Goal: Check status: Check status

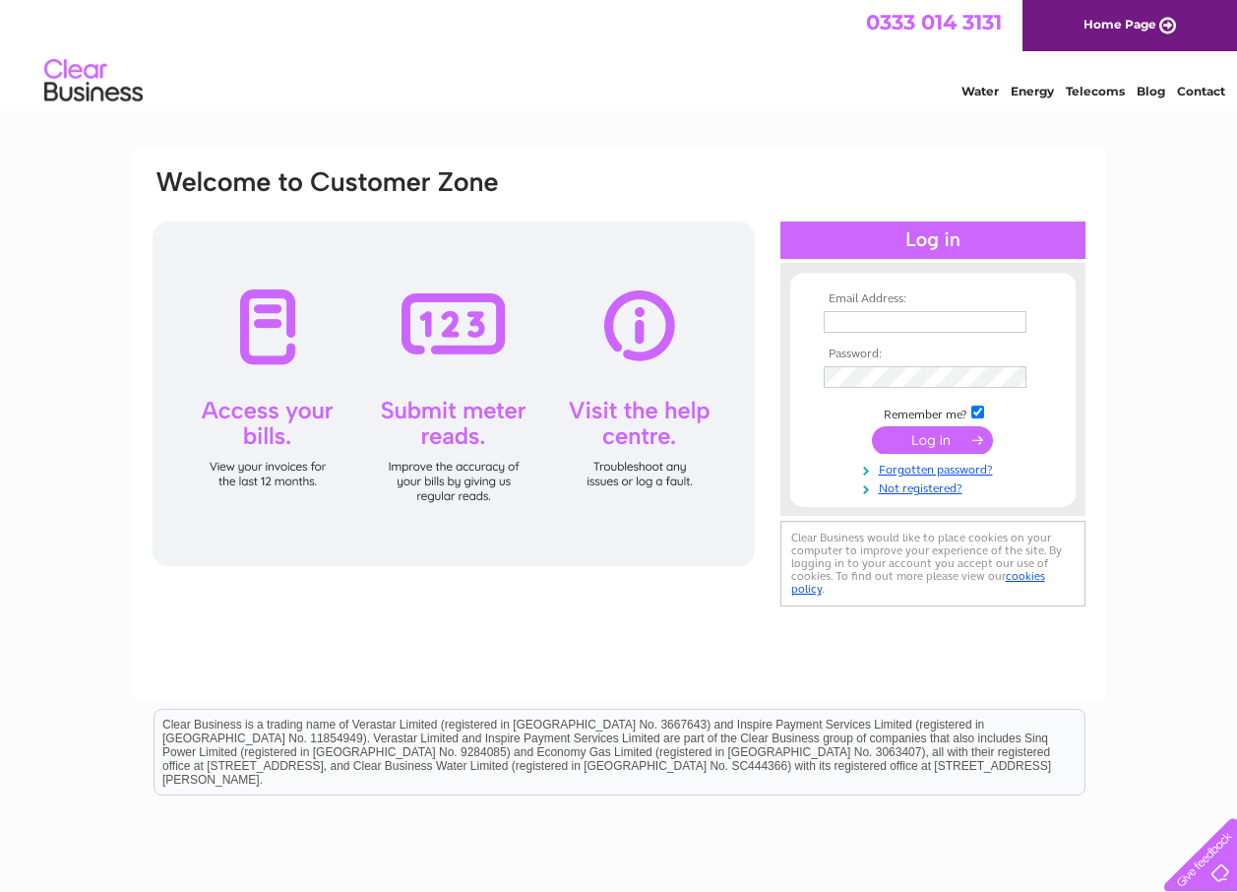
type input "[EMAIL_ADDRESS][DOMAIN_NAME]"
click at [915, 442] on input "submit" at bounding box center [932, 440] width 121 height 28
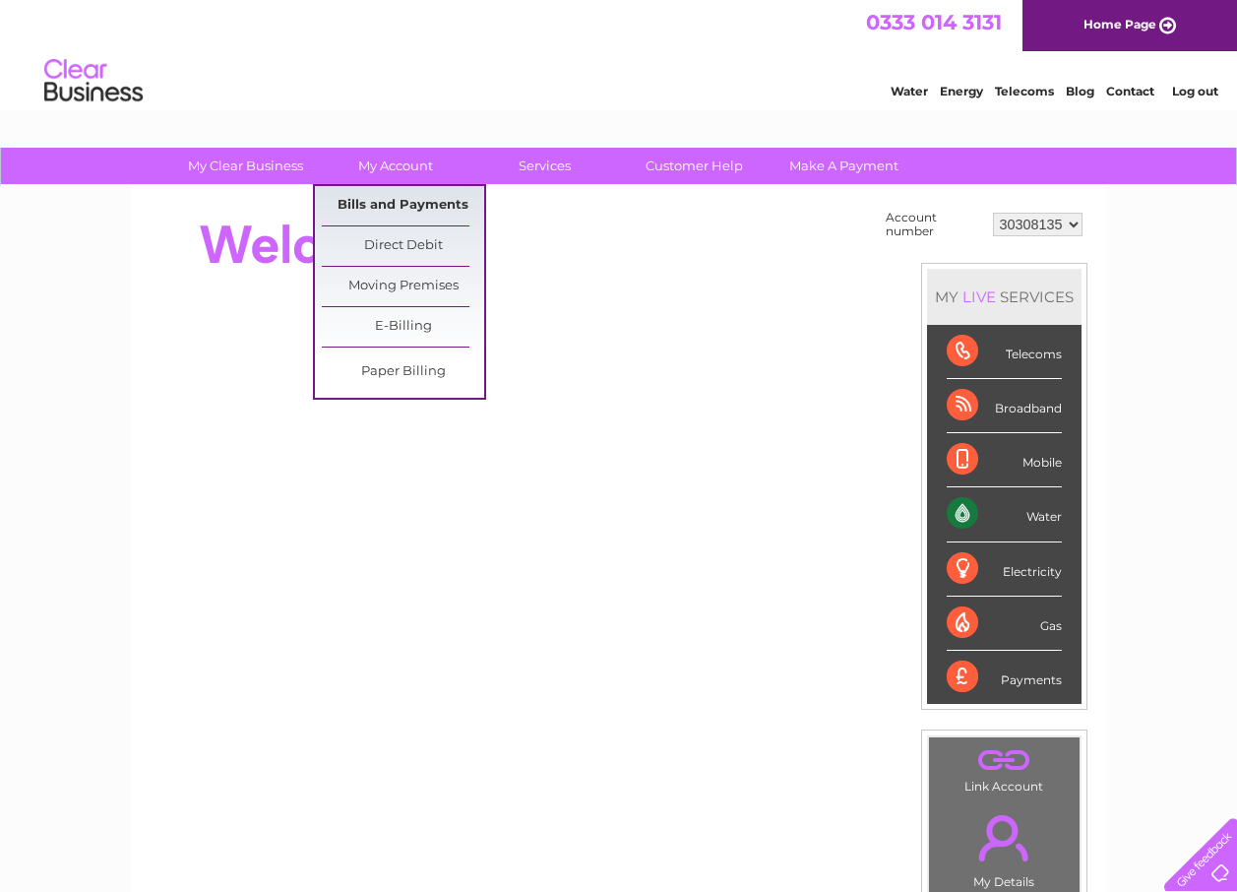
click at [387, 202] on link "Bills and Payments" at bounding box center [403, 205] width 162 height 39
